Goal: Task Accomplishment & Management: Use online tool/utility

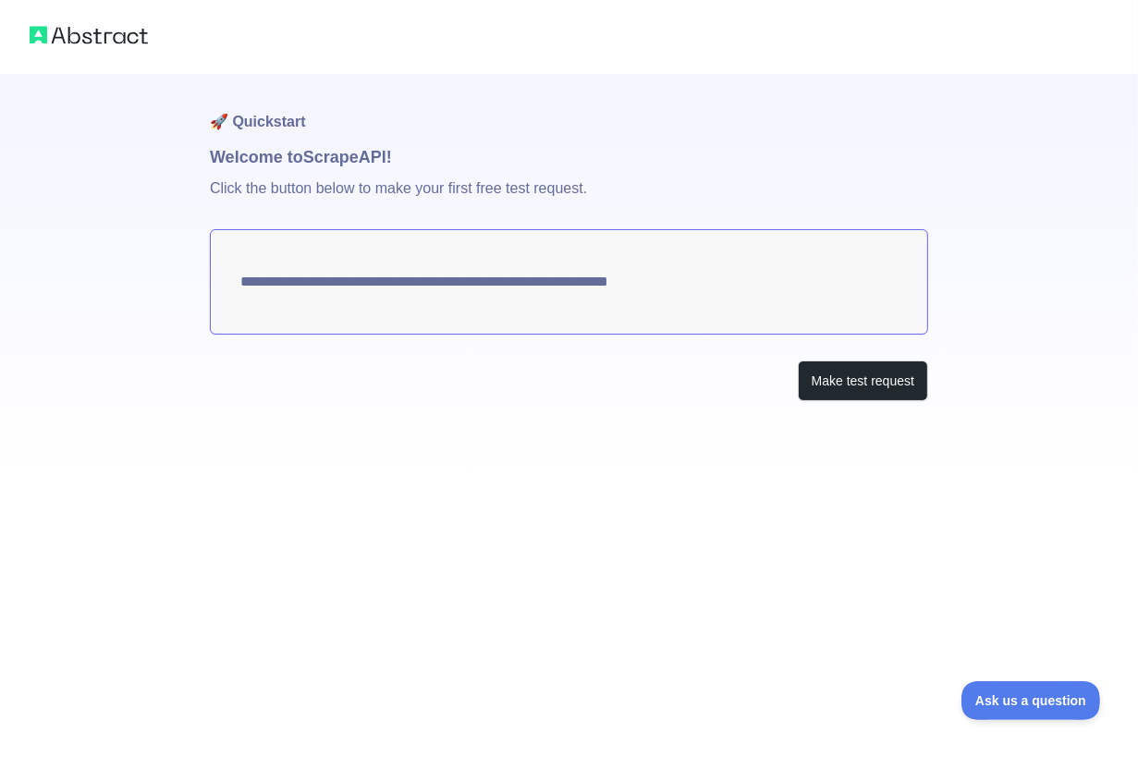
drag, startPoint x: 720, startPoint y: 288, endPoint x: 303, endPoint y: 288, distance: 416.8
click at [303, 288] on textarea "**********" at bounding box center [569, 281] width 718 height 105
drag, startPoint x: 303, startPoint y: 288, endPoint x: 744, endPoint y: 295, distance: 440.8
click at [744, 295] on textarea "**********" at bounding box center [569, 281] width 718 height 105
drag, startPoint x: 744, startPoint y: 295, endPoint x: 571, endPoint y: 85, distance: 271.8
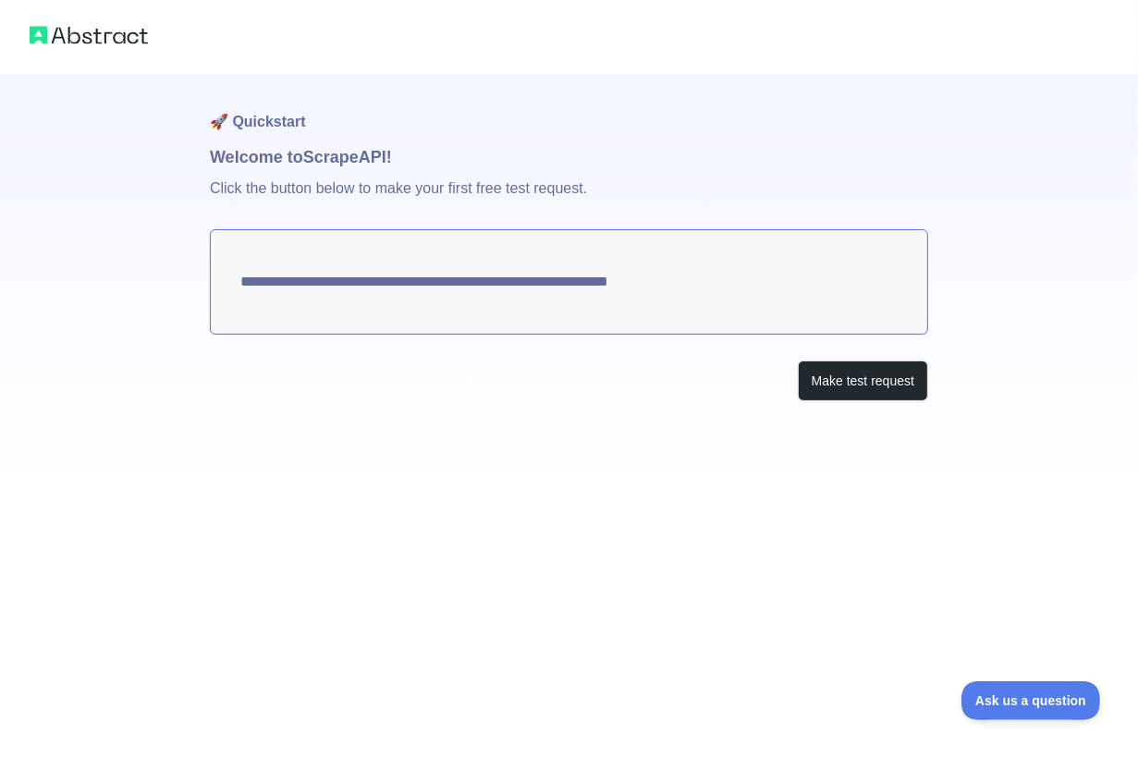
click at [571, 85] on div "**********" at bounding box center [569, 274] width 718 height 401
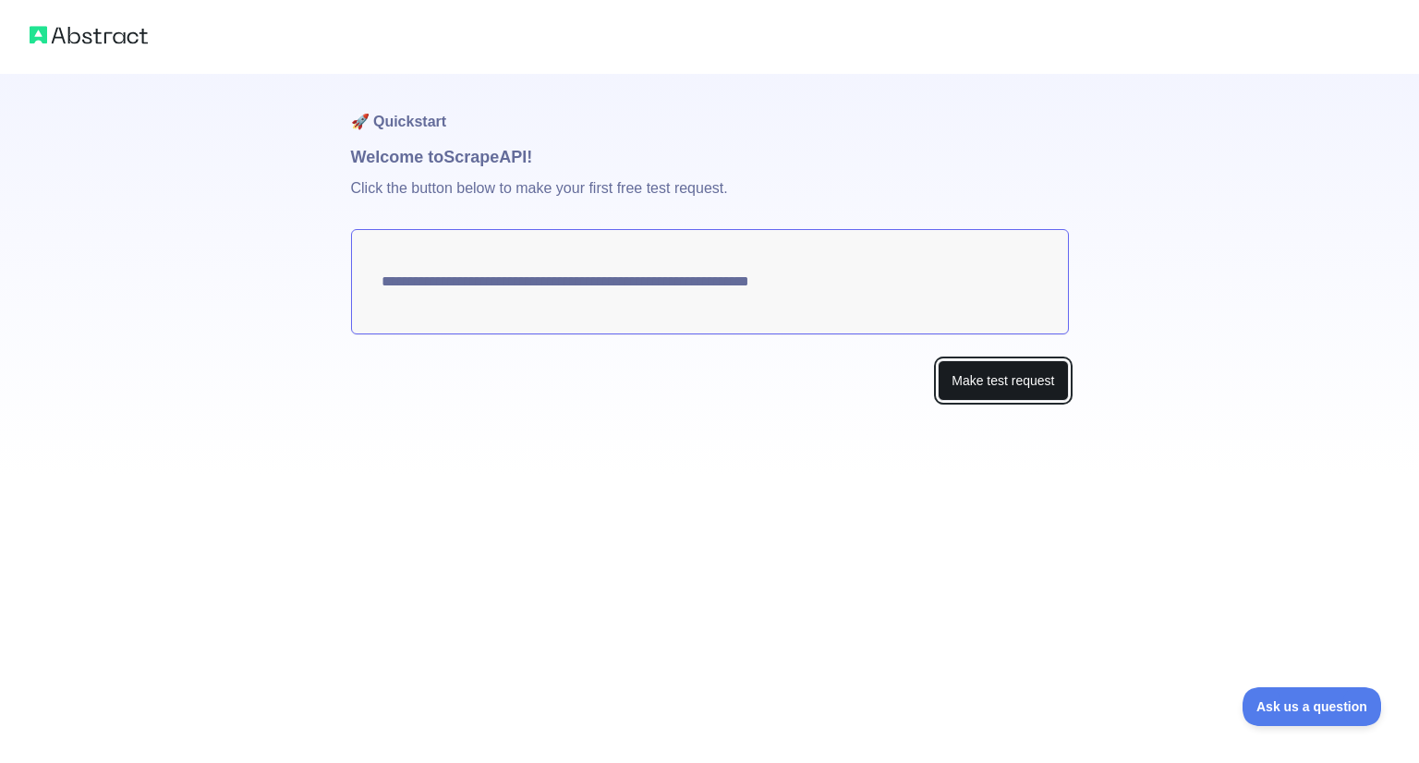
click at [994, 378] on button "Make test request" at bounding box center [1003, 381] width 130 height 42
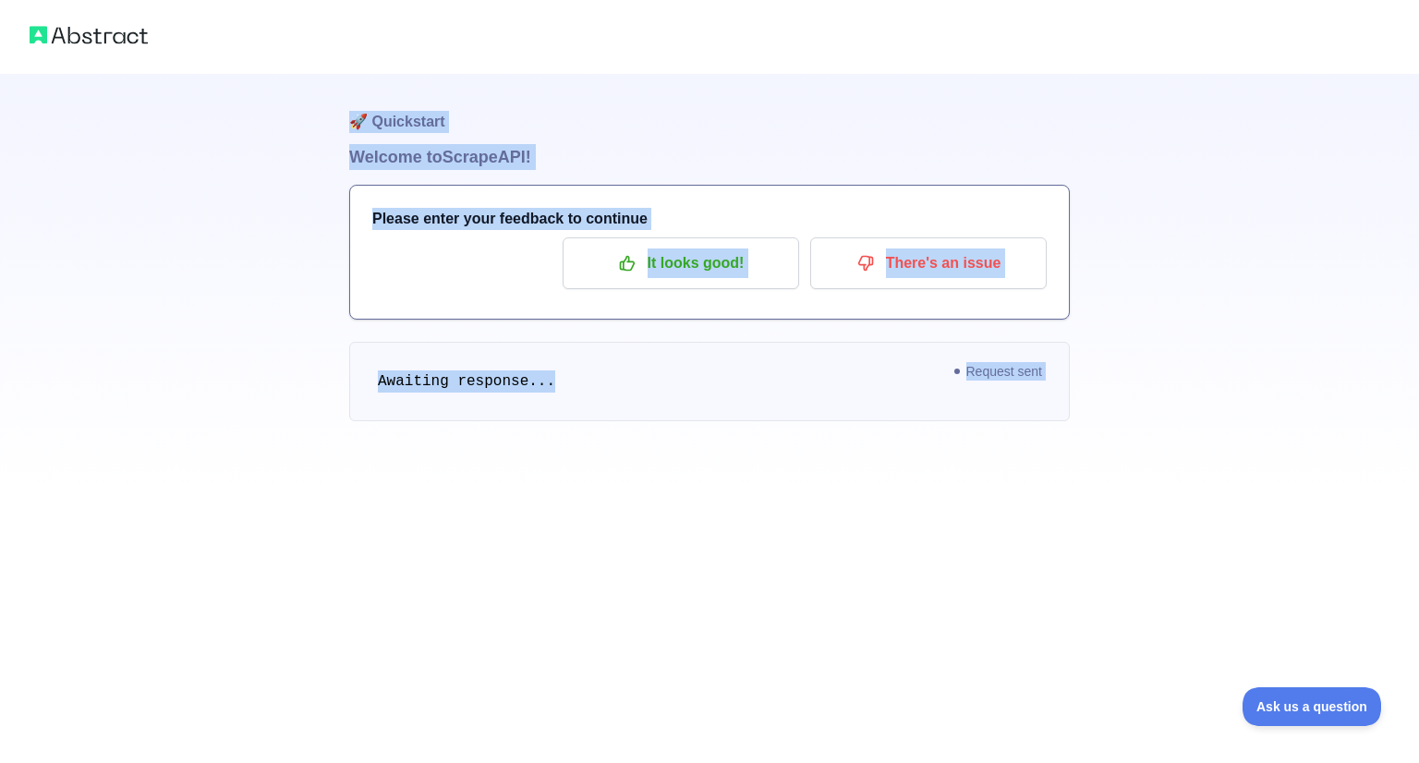
drag, startPoint x: 237, startPoint y: 93, endPoint x: 960, endPoint y: 563, distance: 861.7
click at [960, 563] on div "🚀 Quickstart Welcome to Scrape API! Please enter your feedback to continue It l…" at bounding box center [709, 381] width 1419 height 763
drag, startPoint x: 1134, startPoint y: 547, endPoint x: 37, endPoint y: 18, distance: 1218.0
click at [37, 18] on div "🚀 Quickstart Welcome to Scrape API! Please enter your feedback to continue It l…" at bounding box center [709, 381] width 1419 height 763
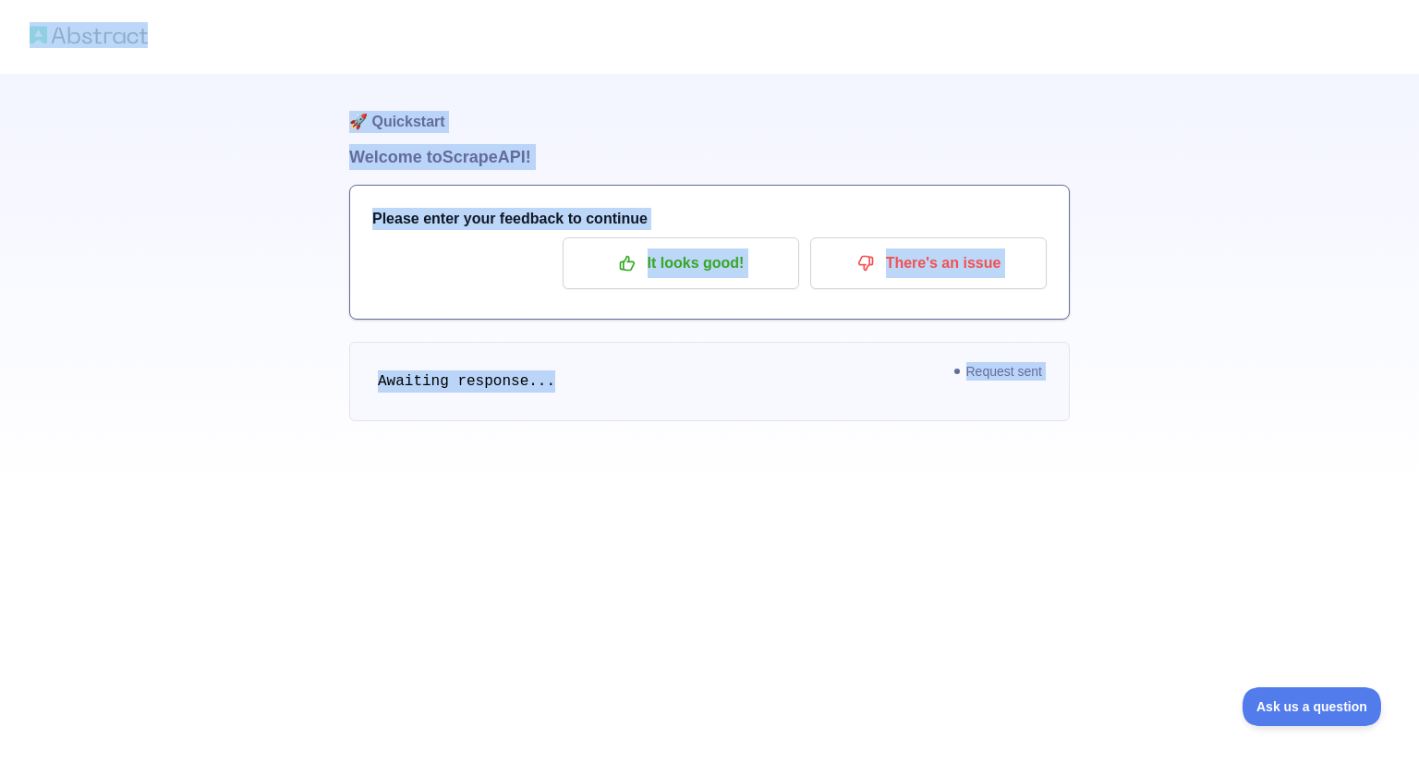
click at [103, 230] on div "🚀 Quickstart Welcome to Scrape API! Please enter your feedback to continue It l…" at bounding box center [709, 247] width 1419 height 495
drag, startPoint x: 0, startPoint y: 6, endPoint x: 1301, endPoint y: 593, distance: 1427.3
click at [1137, 593] on div "🚀 Quickstart Welcome to Scrape API! Please enter your feedback to continue It l…" at bounding box center [709, 381] width 1419 height 763
drag, startPoint x: 1301, startPoint y: 593, endPoint x: 83, endPoint y: 68, distance: 1326.2
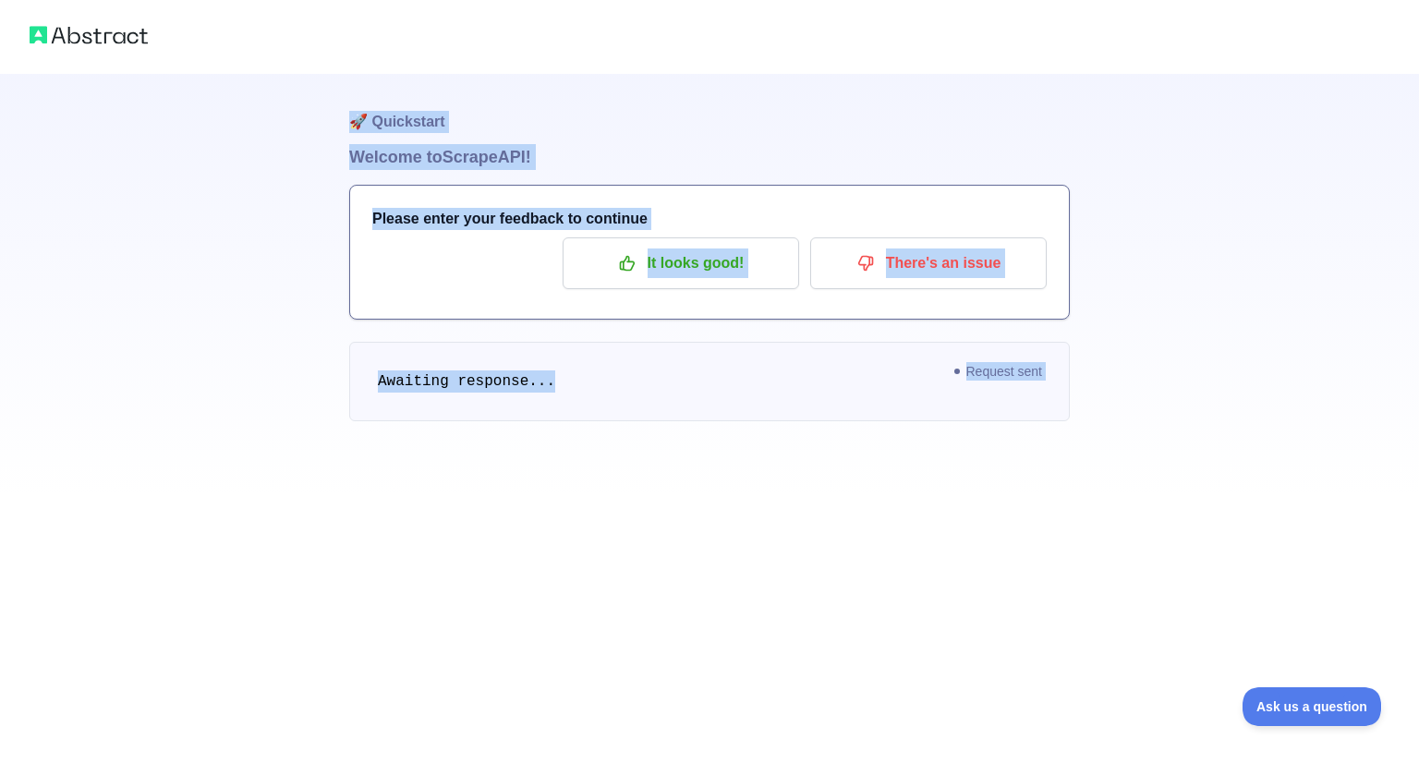
click at [83, 68] on div "🚀 Quickstart Welcome to Scrape API! Please enter your feedback to continue It l…" at bounding box center [709, 381] width 1419 height 763
click at [83, 68] on div at bounding box center [709, 37] width 1419 height 74
